Goal: Complete application form

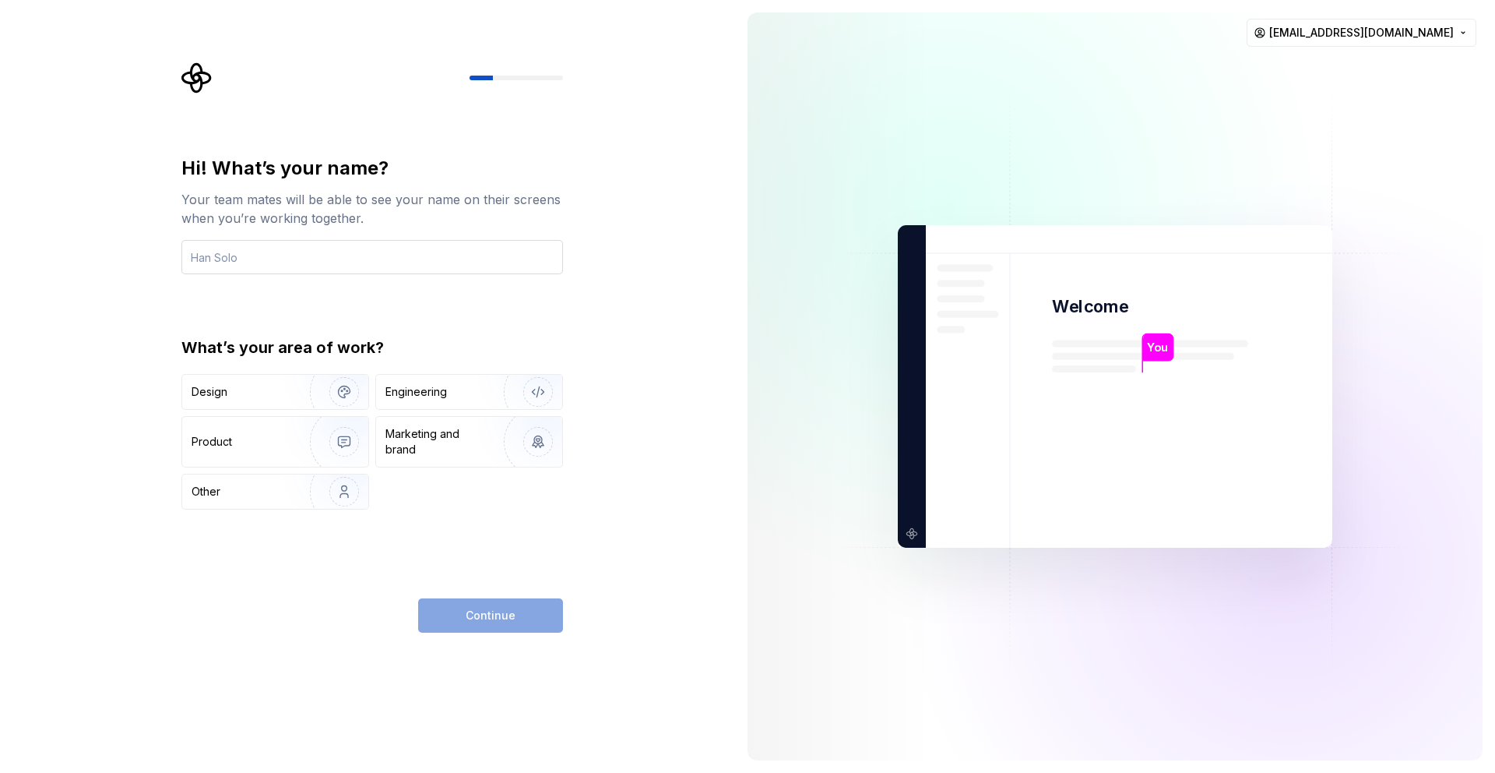
click at [459, 259] on input "text" at bounding box center [372, 257] width 382 height 34
click at [1316, 36] on html "Hi! What’s your name? Your team mates will be able to see your name on their sc…" at bounding box center [747, 386] width 1495 height 773
click at [327, 261] on input "text" at bounding box center [372, 257] width 382 height 34
click at [1335, 25] on html "Hi! What’s your name? Your team mates will be able to see your name on their sc…" at bounding box center [747, 386] width 1495 height 773
click at [1308, 92] on div "Delete account" at bounding box center [1365, 98] width 148 height 16
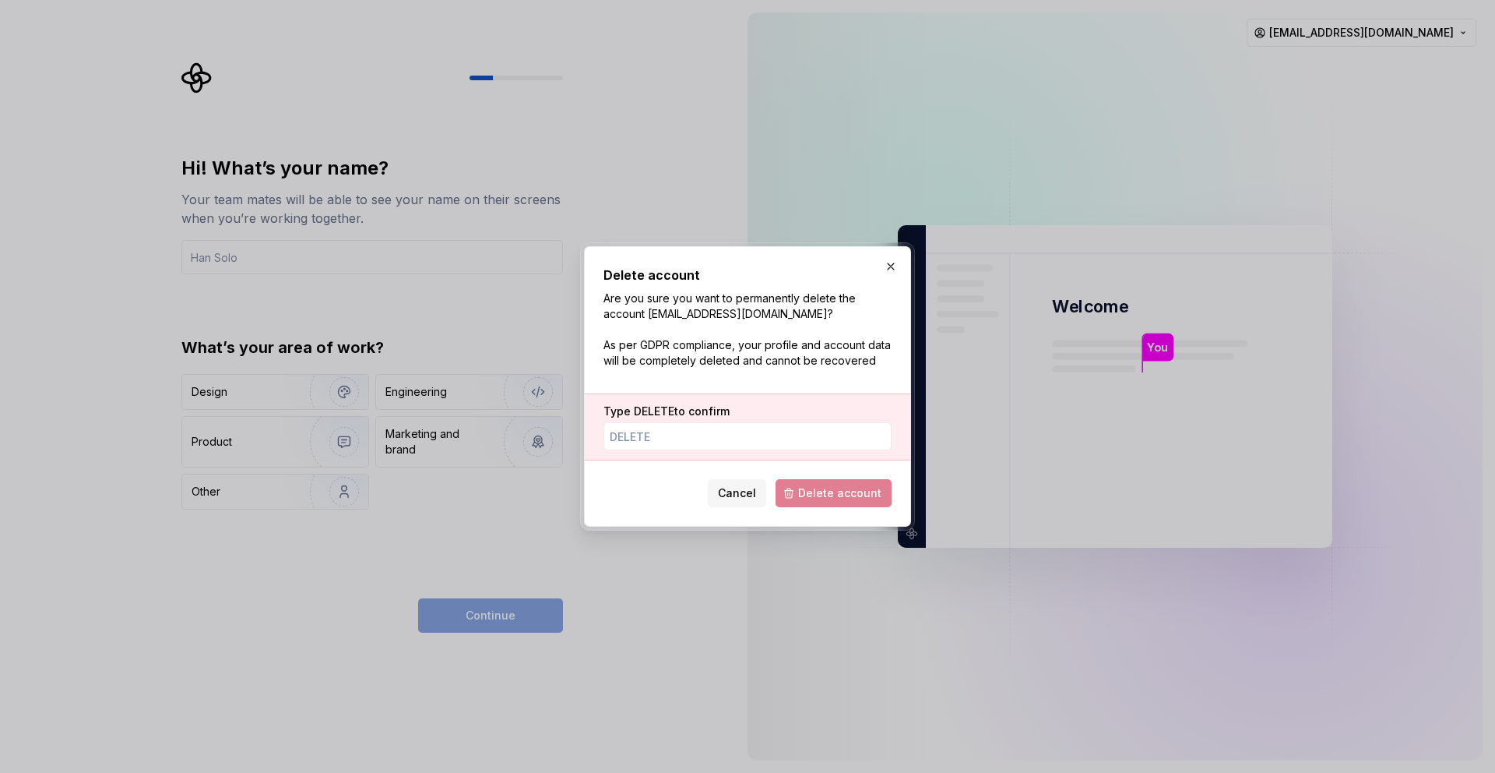
click at [778, 456] on div "Type DELETE to confirm" at bounding box center [748, 426] width 326 height 67
click at [776, 431] on input "Type DELETE to confirm" at bounding box center [748, 436] width 288 height 28
type input "DELETE"
click at [810, 497] on span "Delete account" at bounding box center [839, 493] width 83 height 16
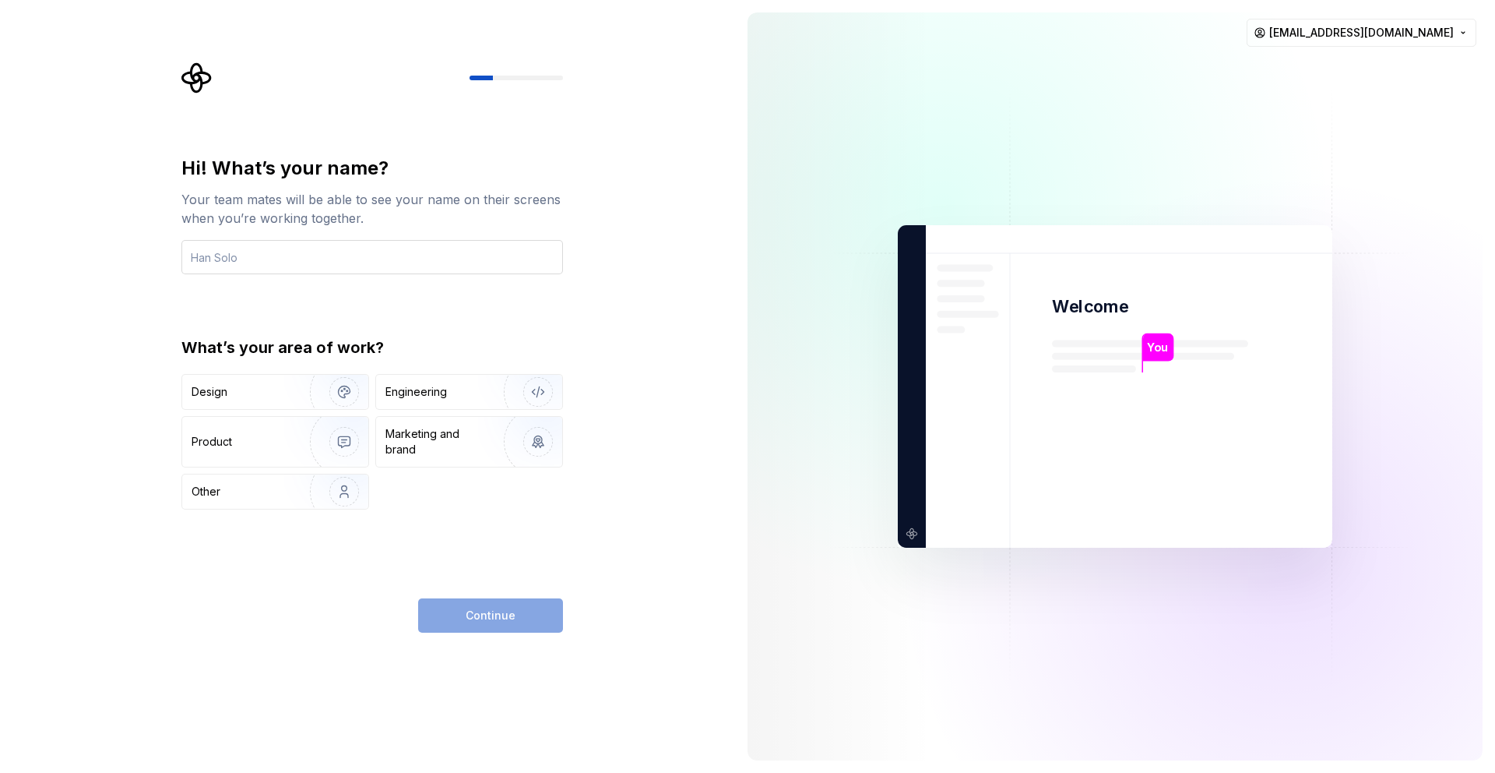
click at [420, 257] on input "text" at bounding box center [372, 257] width 382 height 34
type input "Matheus Ataides"
click at [433, 384] on div "Engineering" at bounding box center [416, 392] width 62 height 16
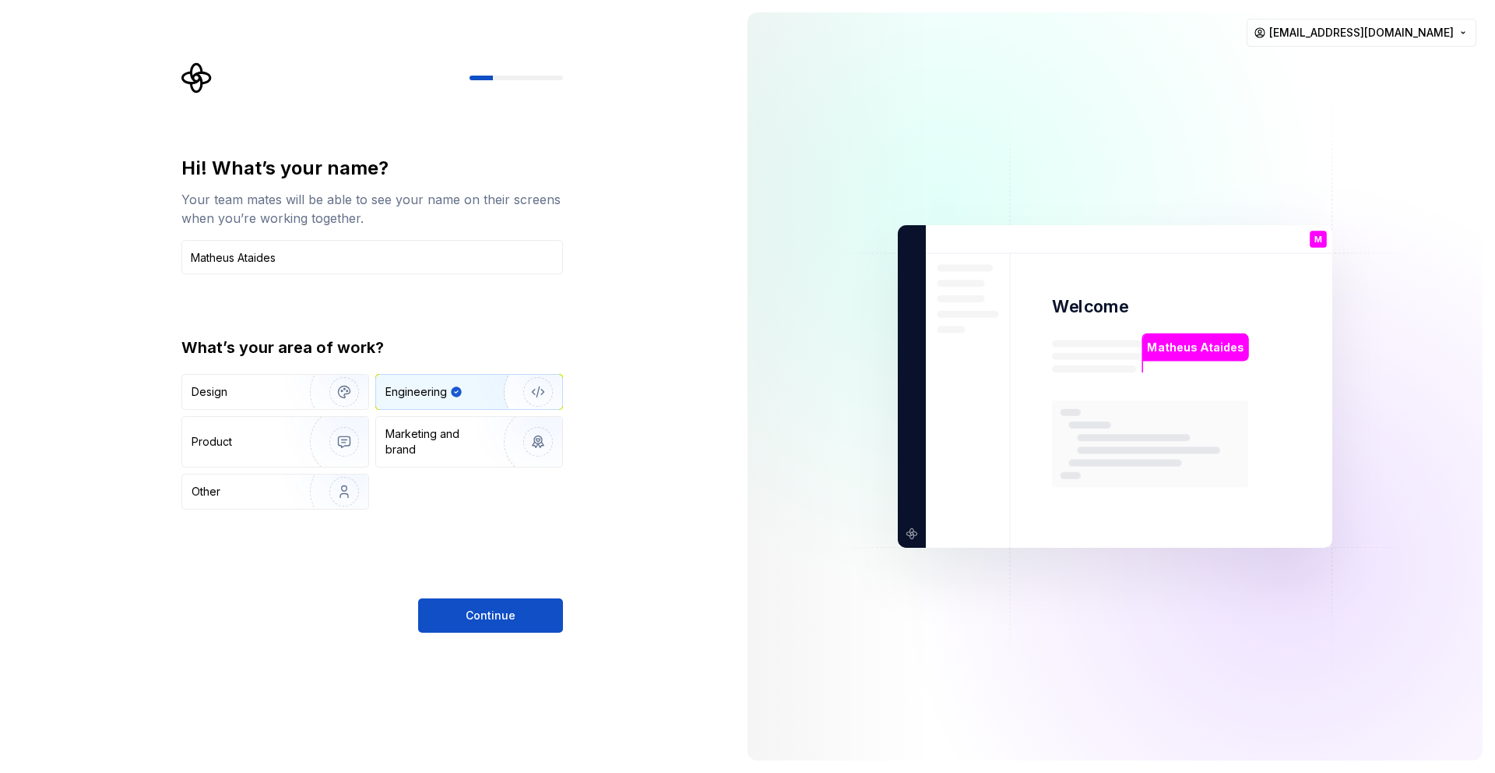
click at [508, 593] on div "Hi! What’s your name? Your team mates will be able to see your name on their sc…" at bounding box center [372, 394] width 382 height 477
click at [512, 608] on span "Continue" at bounding box center [491, 615] width 50 height 16
click at [1101, 361] on img at bounding box center [1115, 387] width 631 height 736
click at [950, 139] on img at bounding box center [1115, 387] width 631 height 736
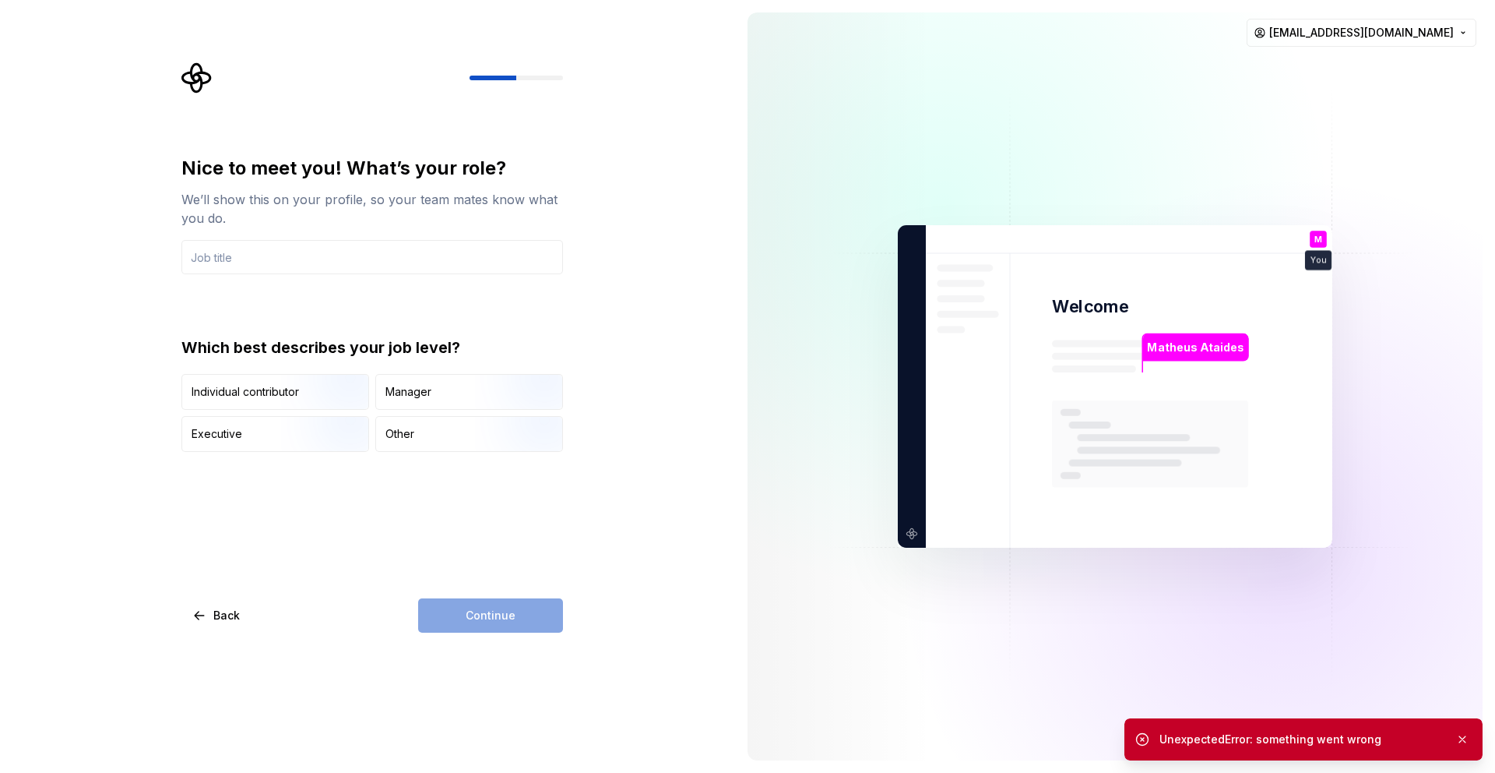
click at [1132, 129] on img at bounding box center [1115, 387] width 631 height 736
click at [1303, 730] on div "UnexpectedError: something went wrong" at bounding box center [1316, 739] width 313 height 22
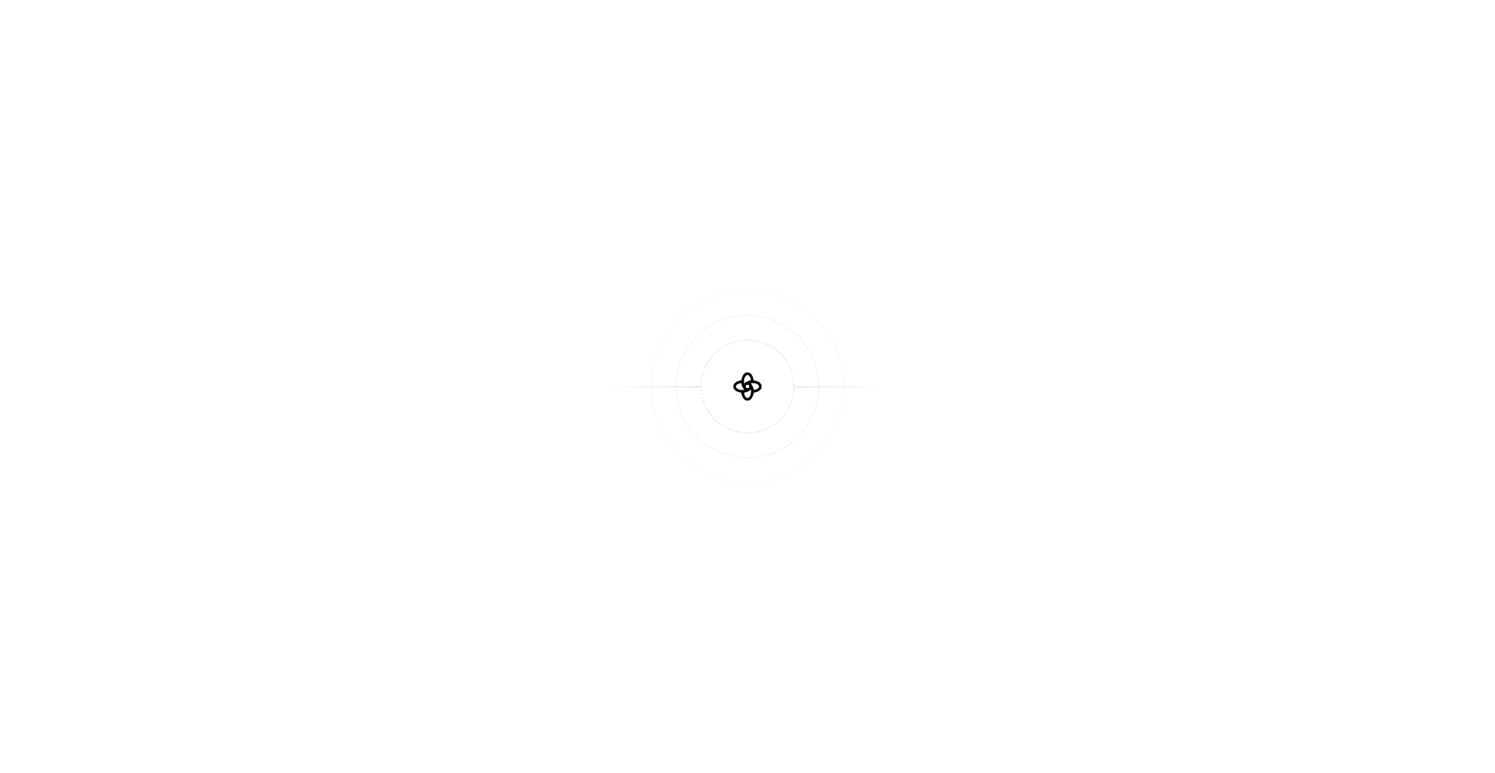
click at [1072, 216] on div at bounding box center [747, 386] width 1495 height 773
drag, startPoint x: 546, startPoint y: 152, endPoint x: 822, endPoint y: 494, distance: 439.7
click at [907, 611] on div at bounding box center [747, 386] width 1495 height 773
drag, startPoint x: 1146, startPoint y: 772, endPoint x: 738, endPoint y: 352, distance: 584.9
click at [1155, 772] on div at bounding box center [747, 386] width 1495 height 773
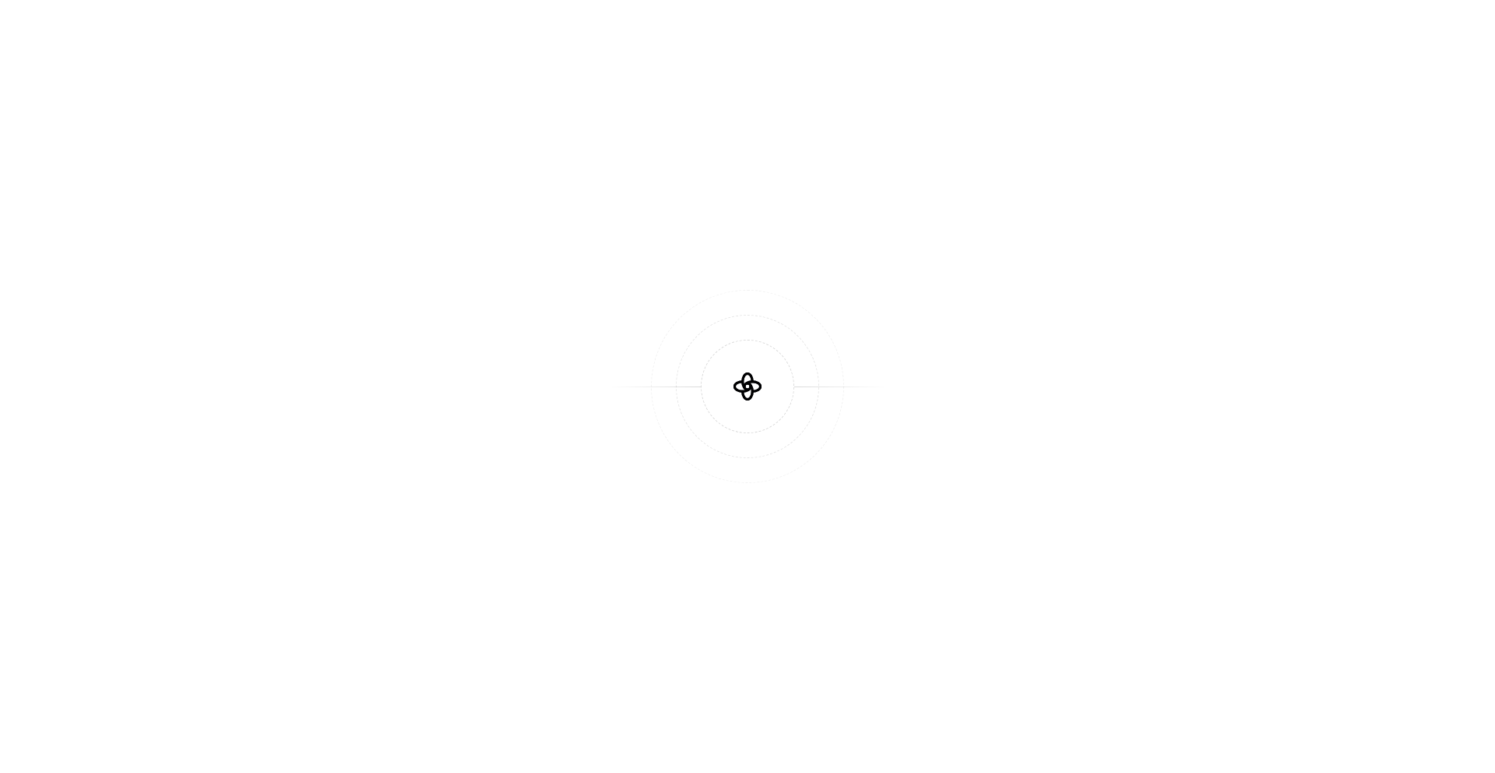
drag, startPoint x: 840, startPoint y: 465, endPoint x: 878, endPoint y: 563, distance: 105.3
click at [878, 563] on div at bounding box center [747, 386] width 1495 height 773
drag, startPoint x: 706, startPoint y: 371, endPoint x: 755, endPoint y: 383, distance: 50.6
click at [812, 484] on div at bounding box center [747, 386] width 1495 height 773
drag, startPoint x: 558, startPoint y: 136, endPoint x: 910, endPoint y: 527, distance: 526.1
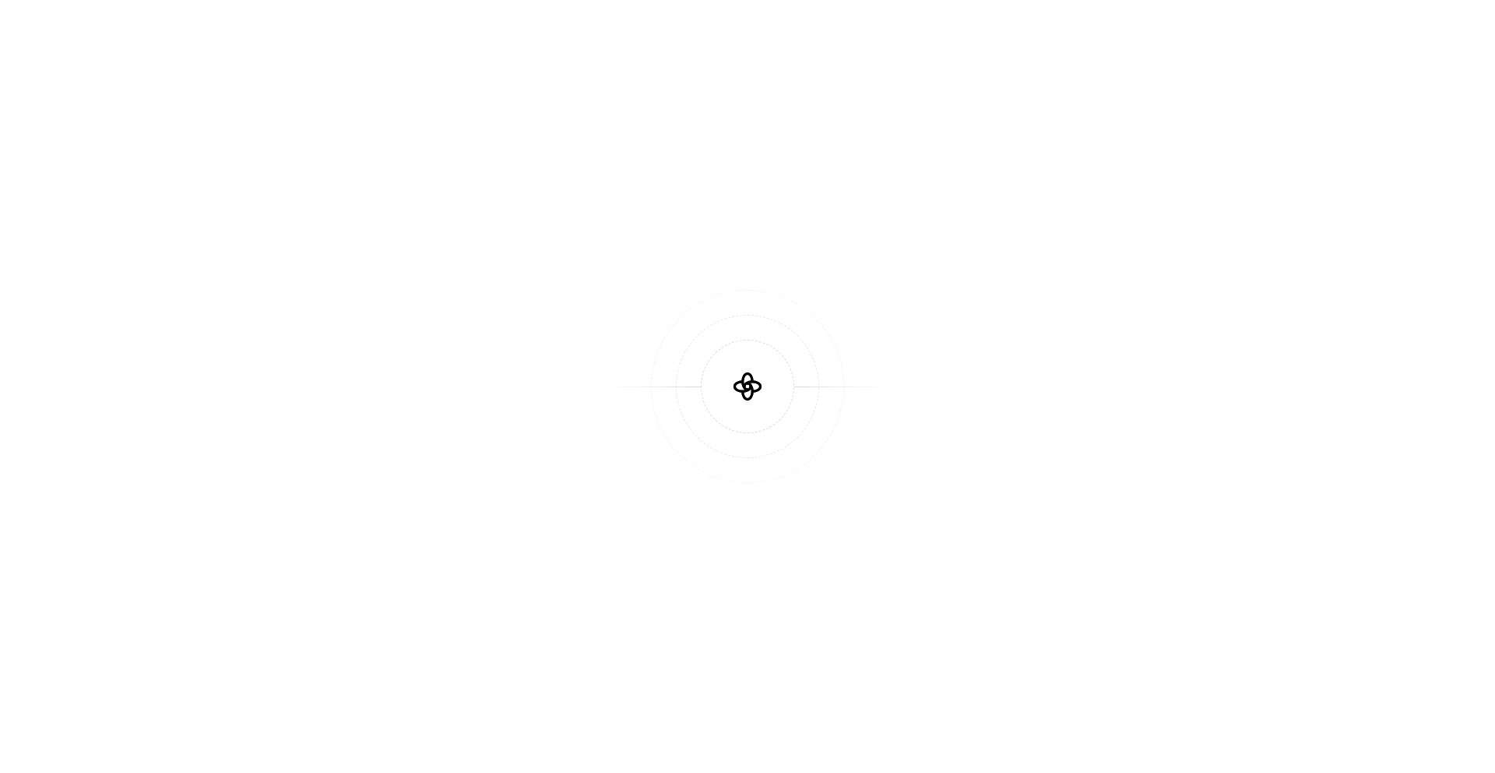
click at [908, 525] on div at bounding box center [747, 386] width 1495 height 773
click at [1035, 63] on div at bounding box center [747, 386] width 1495 height 773
